Goal: Information Seeking & Learning: Check status

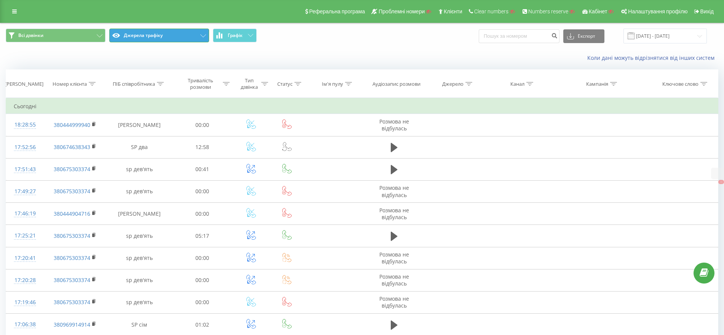
click at [140, 38] on button "Джерела трафіку" at bounding box center [159, 36] width 100 height 14
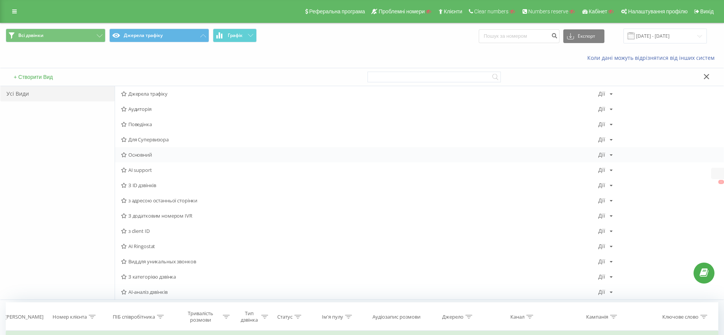
click at [143, 153] on span "Основний" at bounding box center [359, 154] width 477 height 5
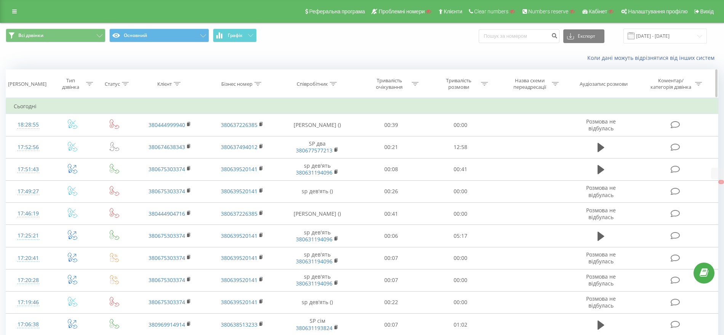
click at [179, 82] on icon at bounding box center [177, 84] width 7 height 4
click at [171, 139] on input "text" at bounding box center [170, 138] width 67 height 13
paste input "380631333477"
type input "380631333477"
click at [185, 154] on span "OK" at bounding box center [186, 153] width 21 height 12
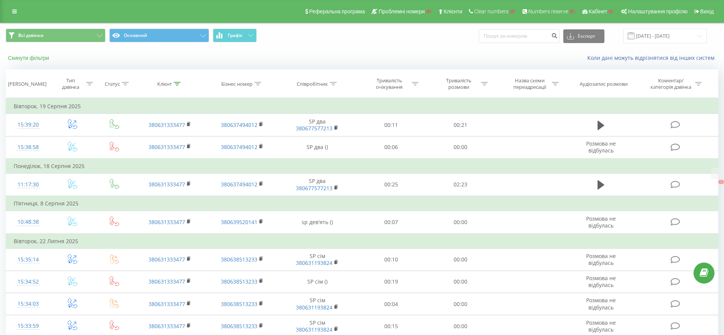
click at [24, 54] on button "Скинути фільтри" at bounding box center [29, 57] width 47 height 7
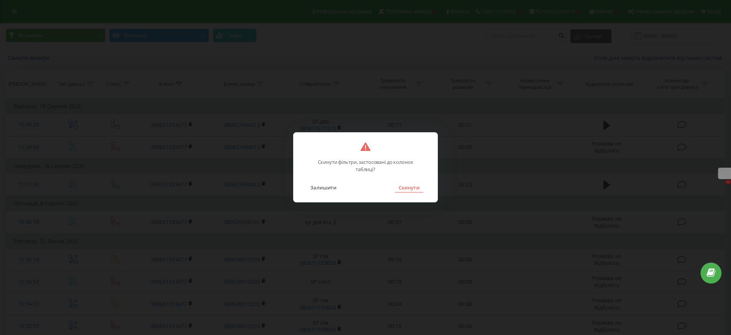
click at [407, 190] on button "Скинути" at bounding box center [409, 187] width 29 height 10
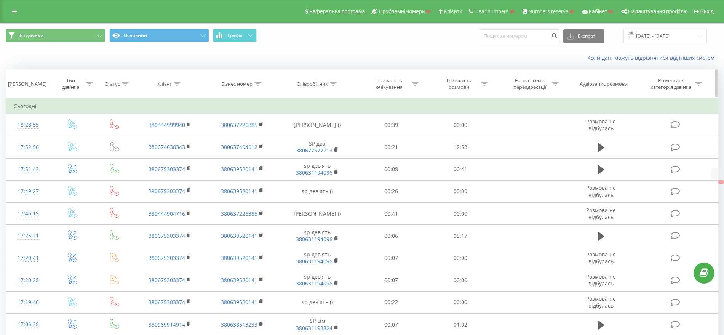
click at [336, 82] on icon at bounding box center [333, 84] width 7 height 4
click at [318, 133] on input "text" at bounding box center [317, 138] width 67 height 13
paste input "380631333477"
type input "380631333477"
click at [319, 157] on button "OK" at bounding box center [333, 154] width 32 height 10
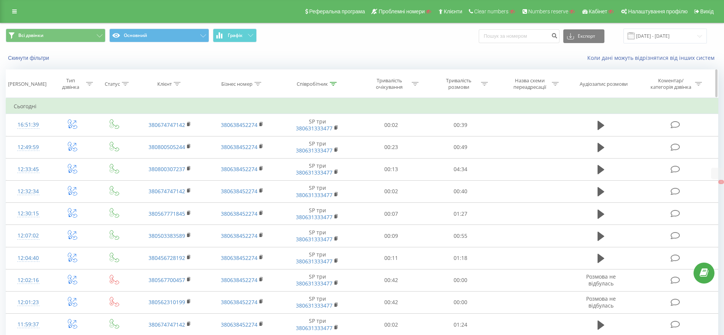
click at [174, 81] on div at bounding box center [177, 84] width 7 height 6
click at [164, 133] on input "text" at bounding box center [170, 138] width 67 height 13
paste input "0687577113"
type input "0687577113"
click at [179, 150] on span "OK" at bounding box center [186, 153] width 21 height 12
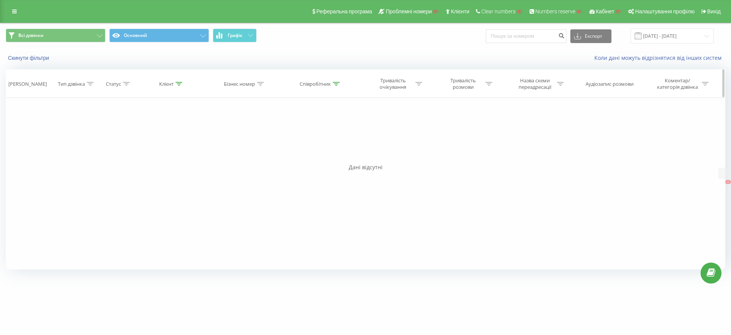
click at [334, 84] on icon at bounding box center [336, 84] width 7 height 4
click at [303, 149] on button "Скасувати" at bounding box center [303, 154] width 32 height 10
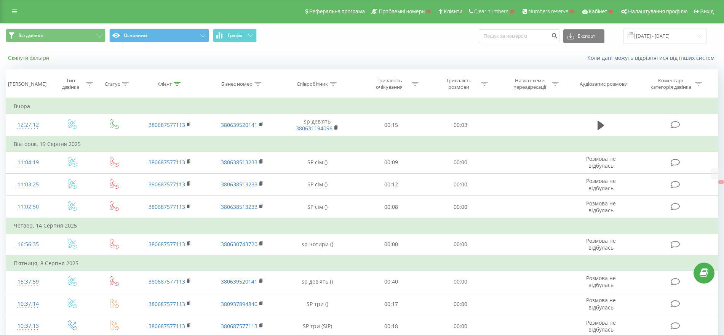
click at [39, 58] on button "Скинути фільтри" at bounding box center [29, 57] width 47 height 7
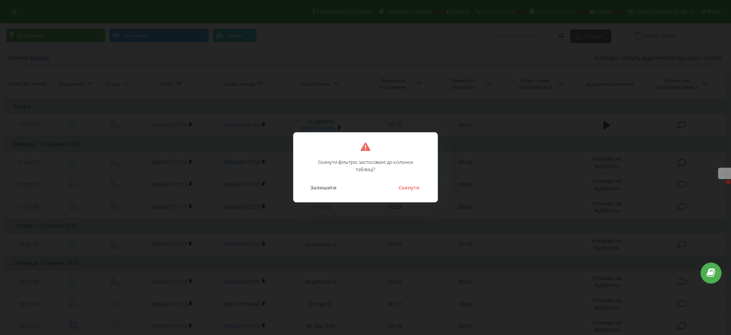
click at [401, 181] on div "Залишити Скинути" at bounding box center [365, 182] width 129 height 19
click at [401, 185] on button "Скинути" at bounding box center [409, 187] width 29 height 10
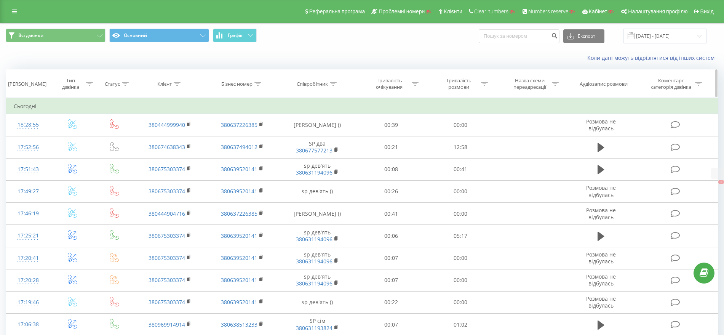
click at [335, 83] on icon at bounding box center [333, 84] width 7 height 4
click at [318, 135] on input "text" at bounding box center [317, 138] width 67 height 13
paste input "677577213"
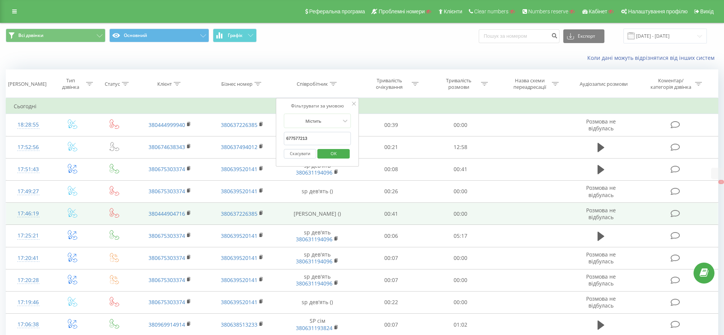
type input "677577213"
click at [324, 217] on td "[PERSON_NAME] ()" at bounding box center [317, 214] width 78 height 22
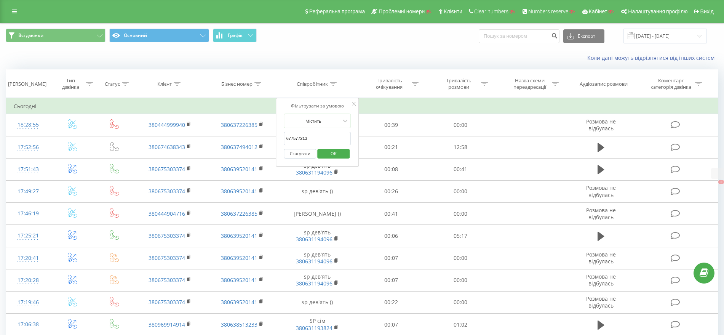
click at [330, 152] on span "OK" at bounding box center [333, 153] width 21 height 12
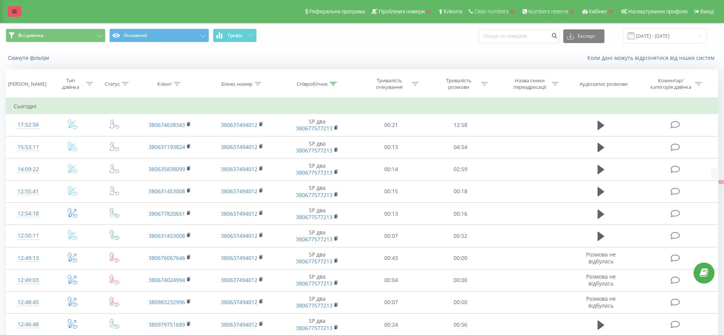
click at [8, 10] on link at bounding box center [15, 11] width 14 height 11
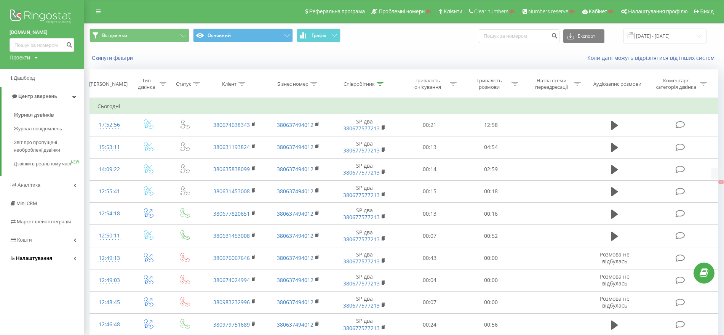
click at [39, 261] on span "Налаштування" at bounding box center [34, 258] width 36 height 6
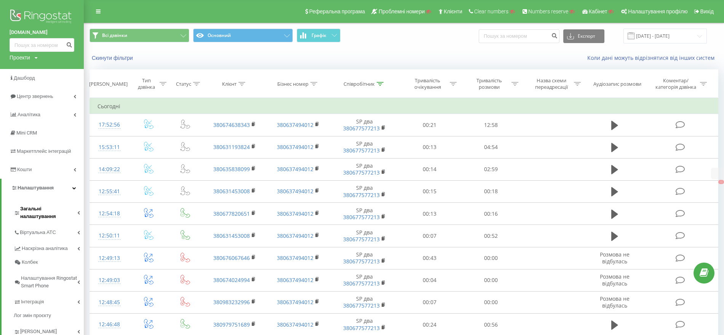
click at [44, 206] on span "Загальні налаштування" at bounding box center [48, 212] width 57 height 15
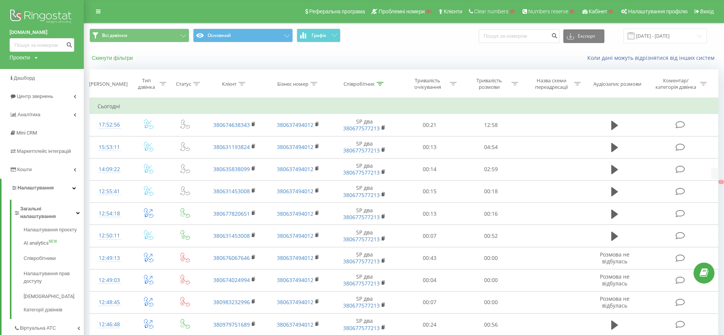
click at [134, 57] on button "Скинути фільтри" at bounding box center [112, 57] width 47 height 7
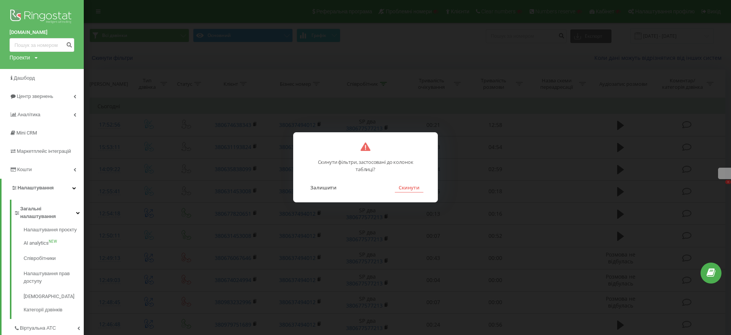
click at [413, 189] on button "Скинути" at bounding box center [409, 187] width 29 height 10
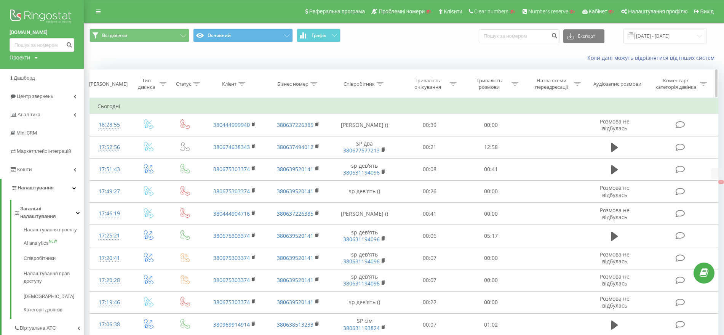
click at [380, 84] on icon at bounding box center [380, 84] width 7 height 4
click at [359, 137] on input "text" at bounding box center [364, 138] width 67 height 13
paste input "380987577717"
type input "380987577717"
click at [385, 153] on span "OK" at bounding box center [380, 153] width 21 height 12
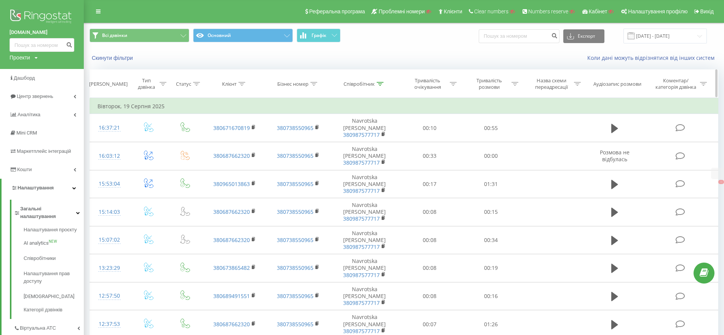
click at [243, 85] on icon at bounding box center [241, 84] width 7 height 4
click at [229, 133] on input "text" at bounding box center [234, 138] width 67 height 13
click at [120, 58] on button "Скинути фільтри" at bounding box center [112, 57] width 47 height 7
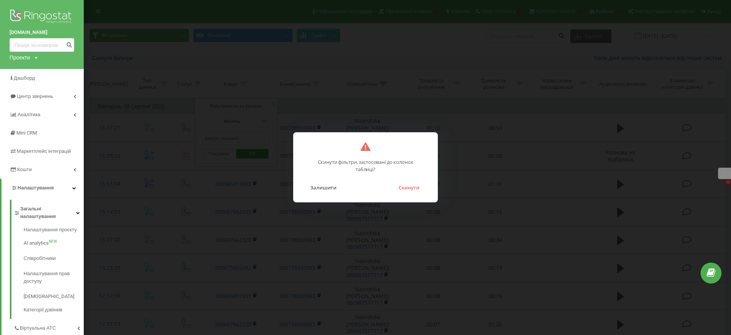
click at [415, 190] on button "Скинути" at bounding box center [409, 187] width 29 height 10
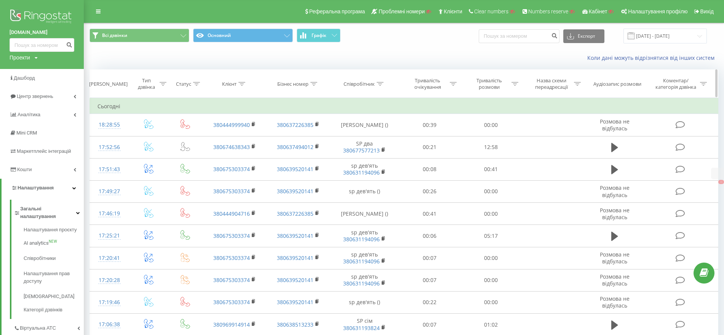
click at [243, 83] on icon at bounding box center [241, 84] width 7 height 4
click at [233, 140] on input "text" at bounding box center [234, 138] width 67 height 13
paste input "0674454602"
type input "0674454602"
click at [250, 150] on span "OK" at bounding box center [250, 153] width 21 height 12
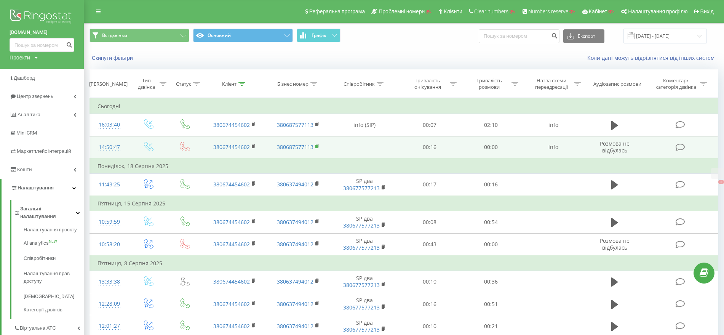
click at [316, 144] on icon at bounding box center [317, 146] width 4 height 5
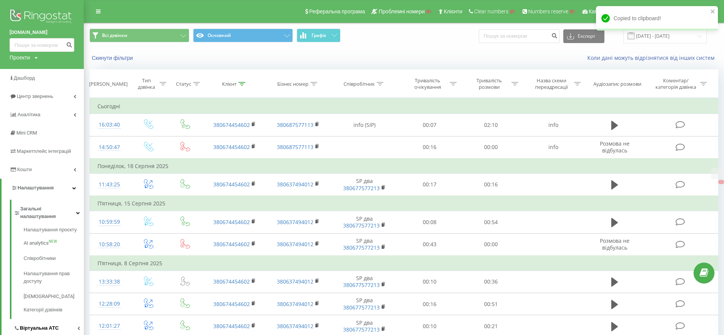
click at [46, 324] on span "Віртуальна АТС" at bounding box center [39, 328] width 39 height 8
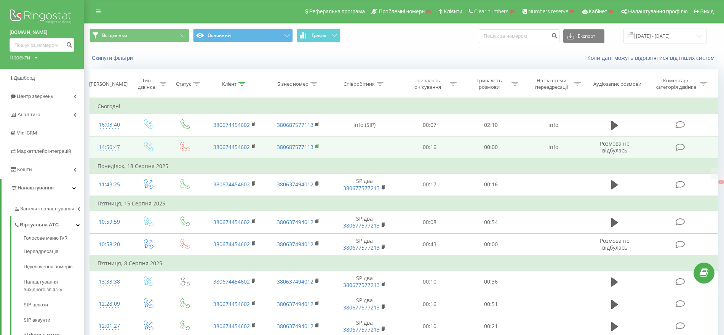
click at [316, 145] on rect at bounding box center [316, 146] width 2 height 3
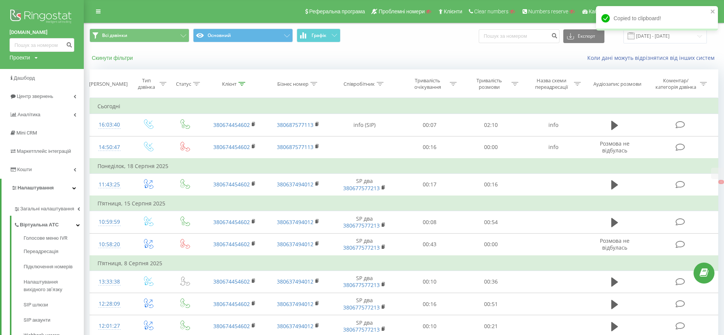
click at [125, 56] on button "Скинути фільтри" at bounding box center [112, 57] width 47 height 7
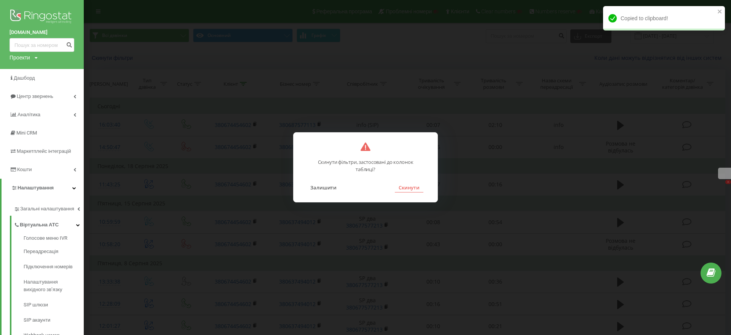
click at [398, 186] on button "Скинути" at bounding box center [409, 187] width 29 height 10
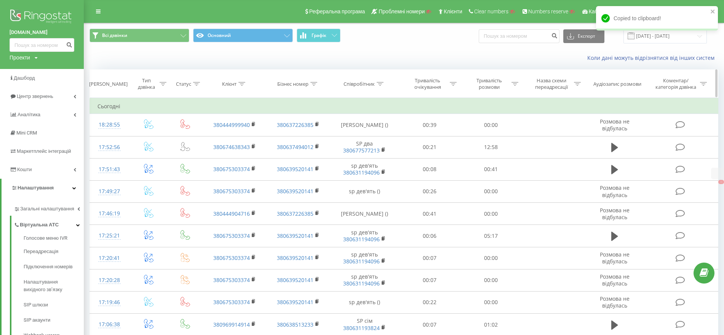
click at [313, 82] on icon at bounding box center [313, 84] width 7 height 4
click at [290, 138] on input "text" at bounding box center [298, 138] width 67 height 13
paste input "0687577113"
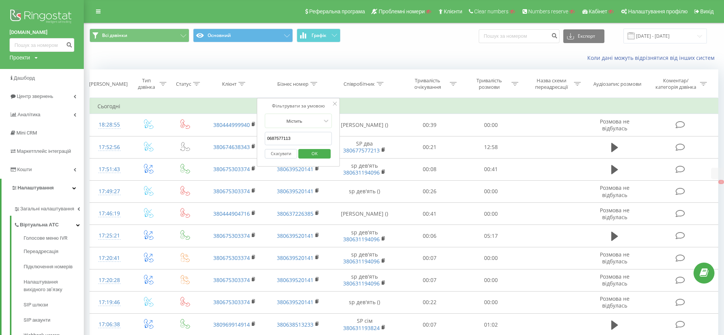
type input "0687577113"
click at [322, 151] on span "OK" at bounding box center [314, 153] width 21 height 12
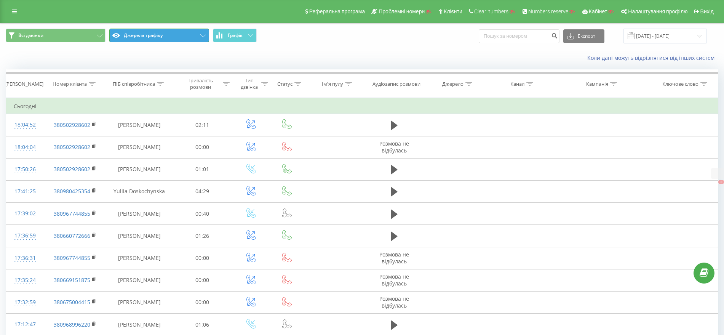
click at [154, 33] on button "Джерела трафіку" at bounding box center [159, 36] width 100 height 14
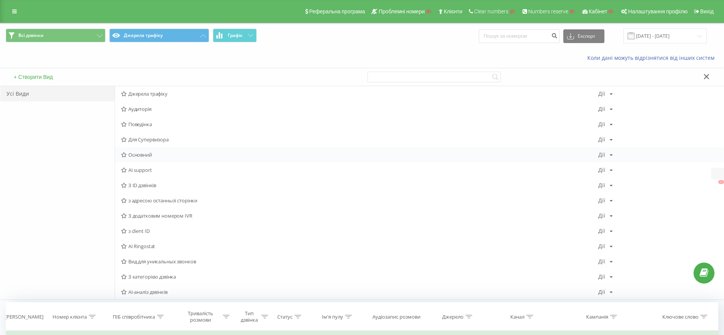
click at [147, 152] on span "Основний" at bounding box center [359, 154] width 477 height 5
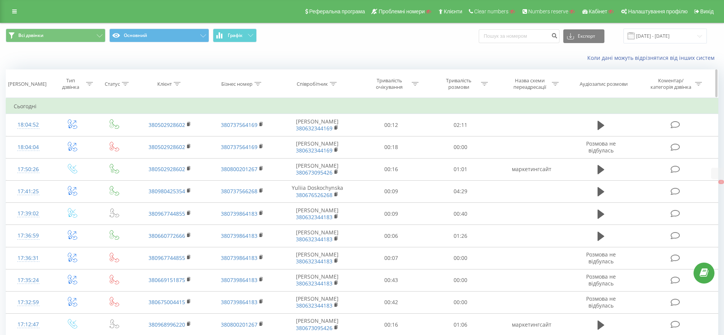
click at [178, 82] on icon at bounding box center [177, 84] width 7 height 4
click at [166, 139] on input "text" at bounding box center [170, 138] width 67 height 13
type input "40523"
click button "OK" at bounding box center [186, 154] width 32 height 10
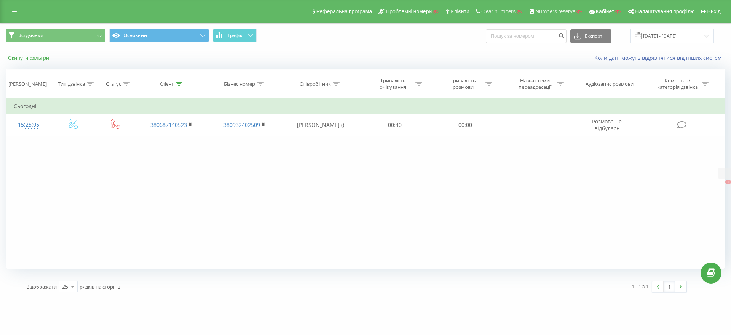
click at [23, 54] on button "Скинути фільтри" at bounding box center [29, 57] width 47 height 7
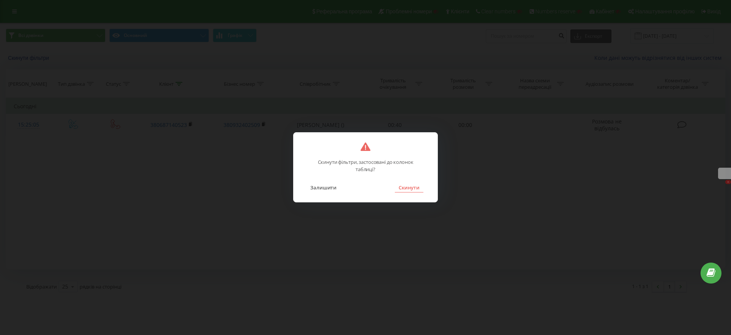
click at [407, 184] on button "Скинути" at bounding box center [409, 187] width 29 height 10
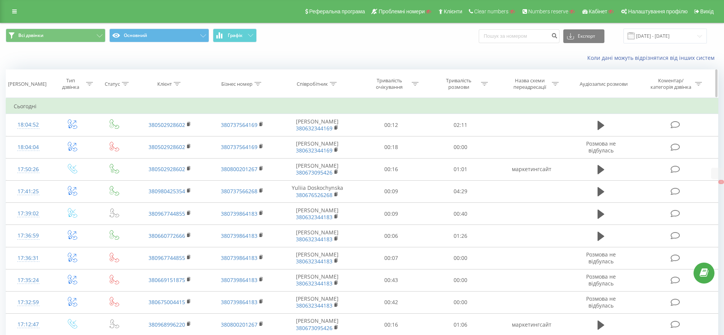
click at [334, 83] on icon at bounding box center [333, 84] width 7 height 4
click at [323, 138] on input "text" at bounding box center [317, 138] width 67 height 13
type input "гафель"
click at [330, 154] on span "OK" at bounding box center [333, 153] width 21 height 12
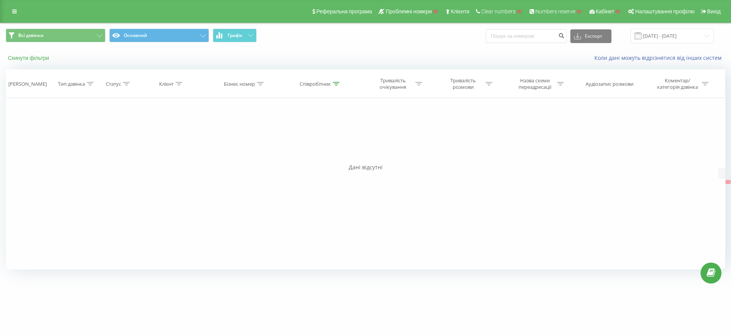
click at [38, 59] on button "Скинути фільтри" at bounding box center [29, 57] width 47 height 7
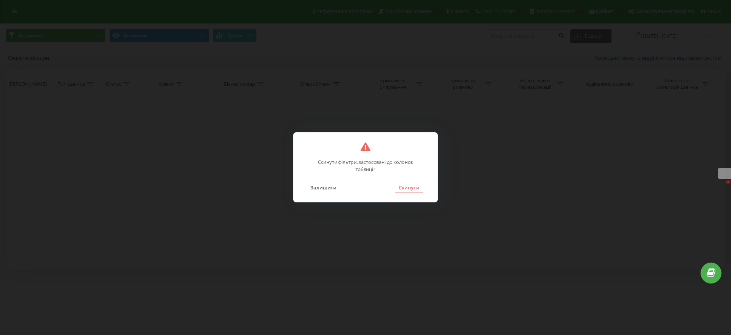
click at [407, 190] on button "Скинути" at bounding box center [409, 187] width 29 height 10
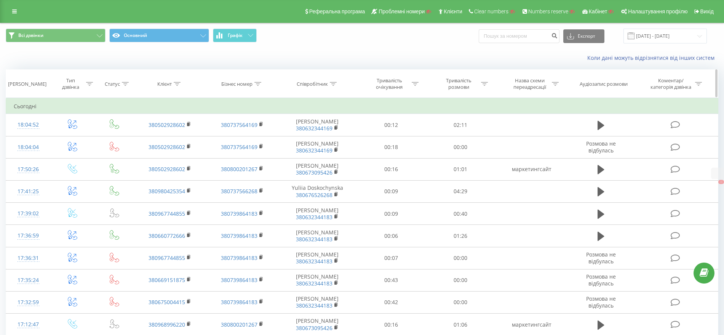
click at [177, 83] on icon at bounding box center [177, 84] width 7 height 4
click at [163, 134] on input "text" at bounding box center [170, 138] width 67 height 13
type input "40523"
click button "OK" at bounding box center [186, 154] width 32 height 10
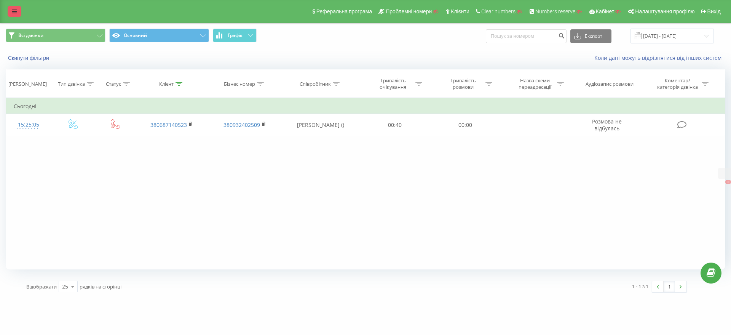
click at [18, 8] on link at bounding box center [15, 11] width 14 height 11
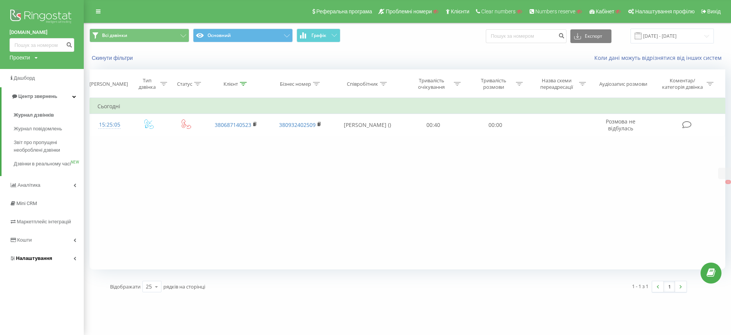
click at [29, 261] on span "Налаштування" at bounding box center [34, 258] width 36 height 6
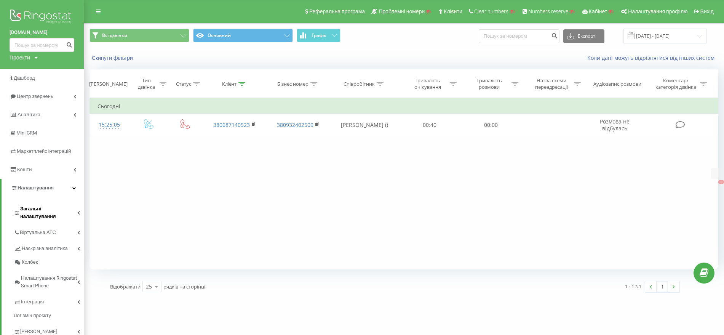
click at [38, 211] on span "Загальні налаштування" at bounding box center [48, 212] width 57 height 15
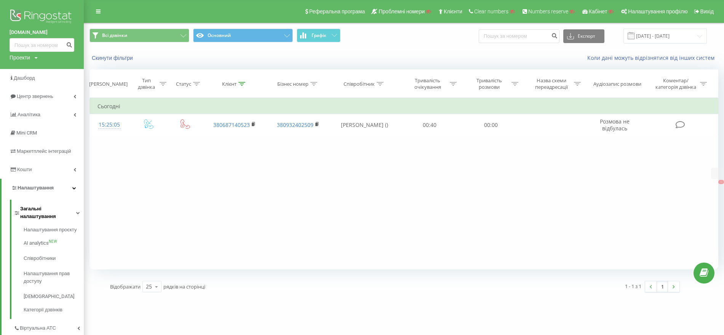
click at [44, 206] on span "Загальні налаштування" at bounding box center [48, 212] width 56 height 15
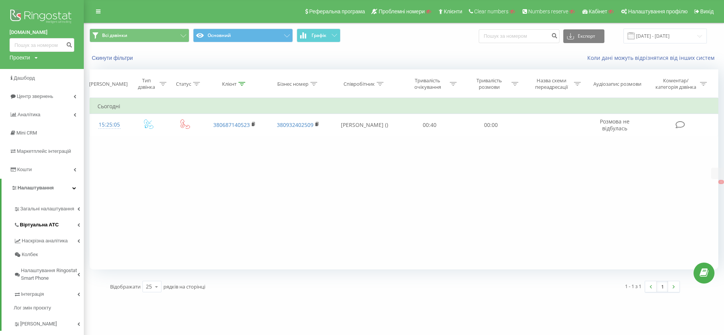
click at [39, 222] on span "Віртуальна АТС" at bounding box center [39, 225] width 39 height 8
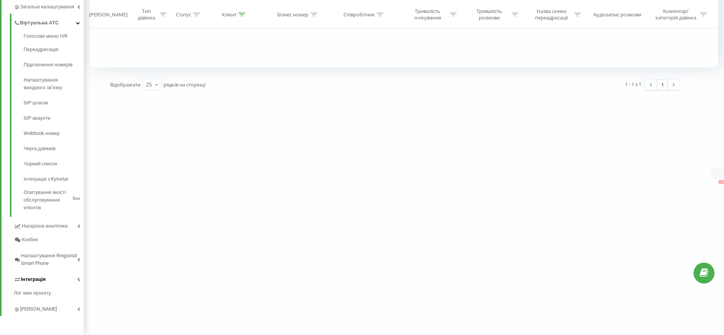
click at [36, 279] on span "Інтеграція" at bounding box center [33, 279] width 25 height 8
